Goal: Transaction & Acquisition: Purchase product/service

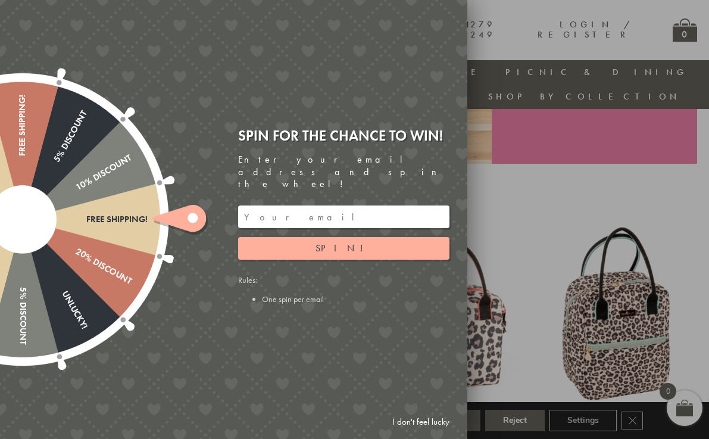
scroll to position [392, 0]
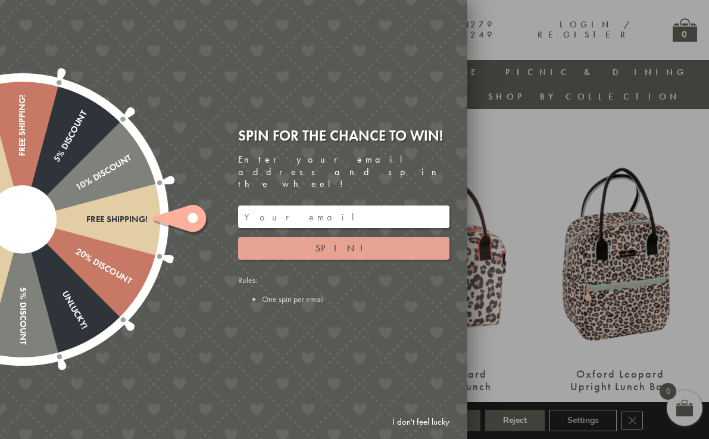
click at [346, 242] on span "Spin!" at bounding box center [344, 248] width 57 height 13
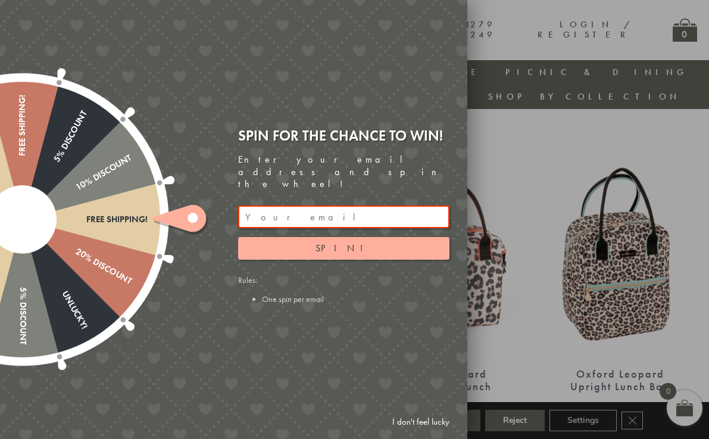
click at [267, 207] on input "email" at bounding box center [343, 216] width 211 height 23
type input "Jacquie666@live.com"
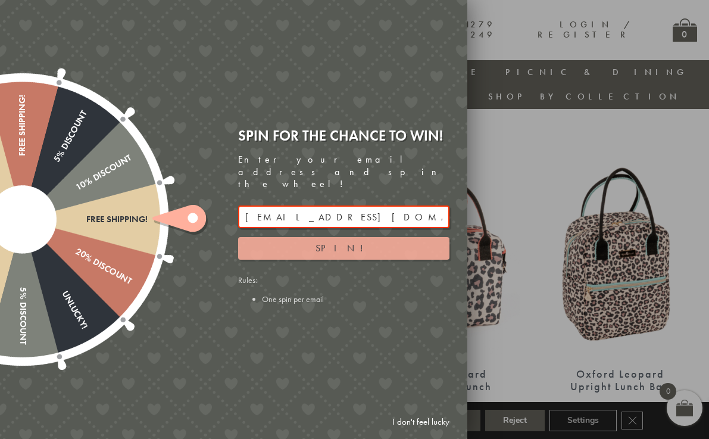
click at [332, 239] on button "Spin!" at bounding box center [343, 248] width 211 height 23
click at [316, 254] on div "Spin for the chance to win! Enter your email address and spin the wheel! Email …" at bounding box center [343, 215] width 211 height 179
click at [334, 242] on span "Spin!" at bounding box center [344, 248] width 57 height 13
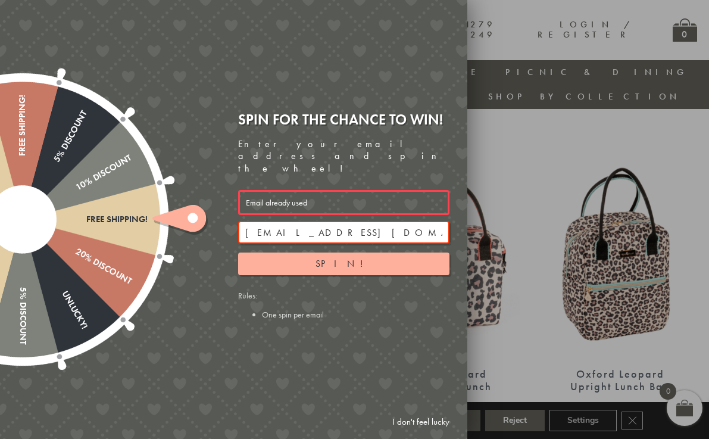
click at [193, 219] on ellipse at bounding box center [193, 218] width 10 height 10
click at [72, 229] on div at bounding box center [22, 219] width 383 height 383
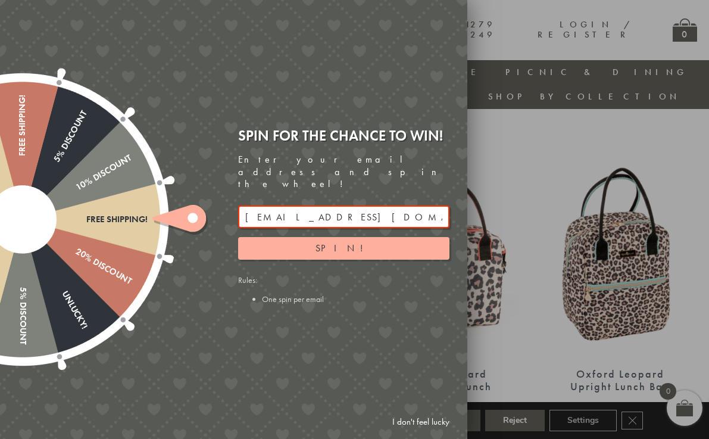
click at [580, 123] on div at bounding box center [354, 219] width 709 height 439
click at [539, 10] on div at bounding box center [354, 219] width 709 height 439
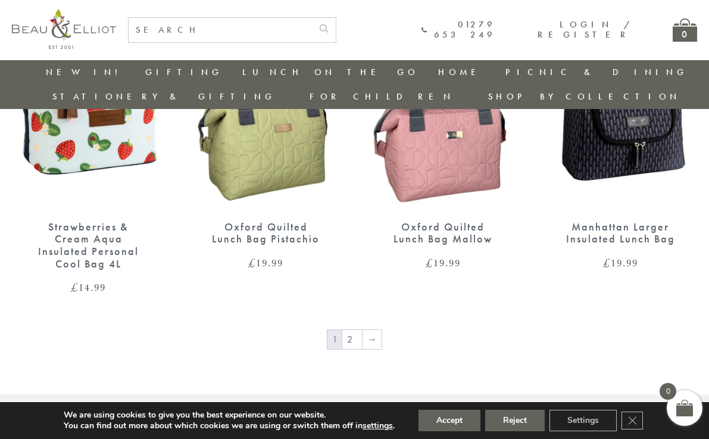
scroll to position [1880, 0]
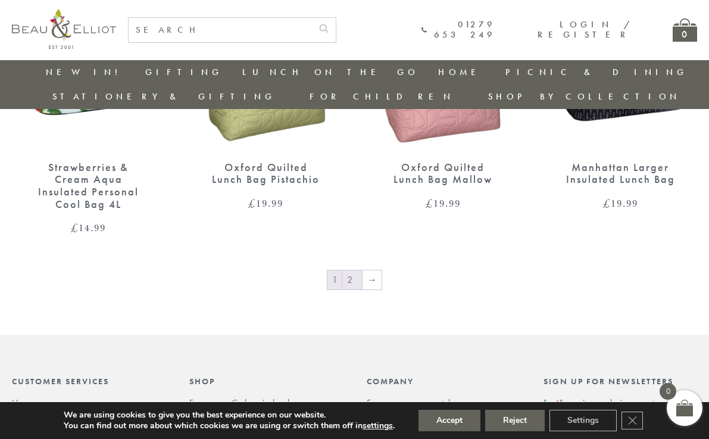
click at [351, 270] on link "2" at bounding box center [352, 279] width 20 height 19
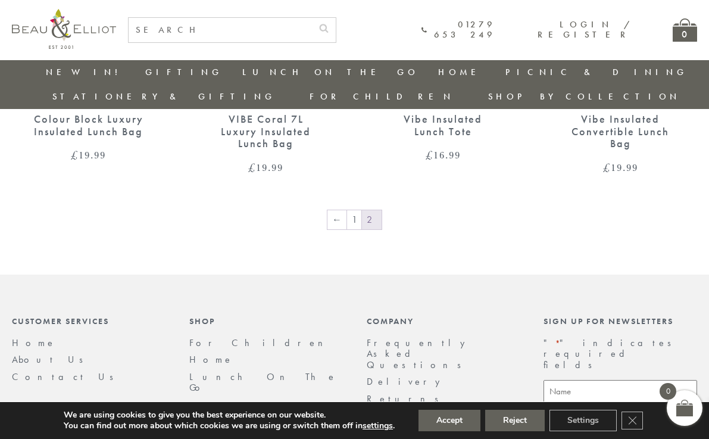
scroll to position [1746, 0]
